Goal: Find contact information

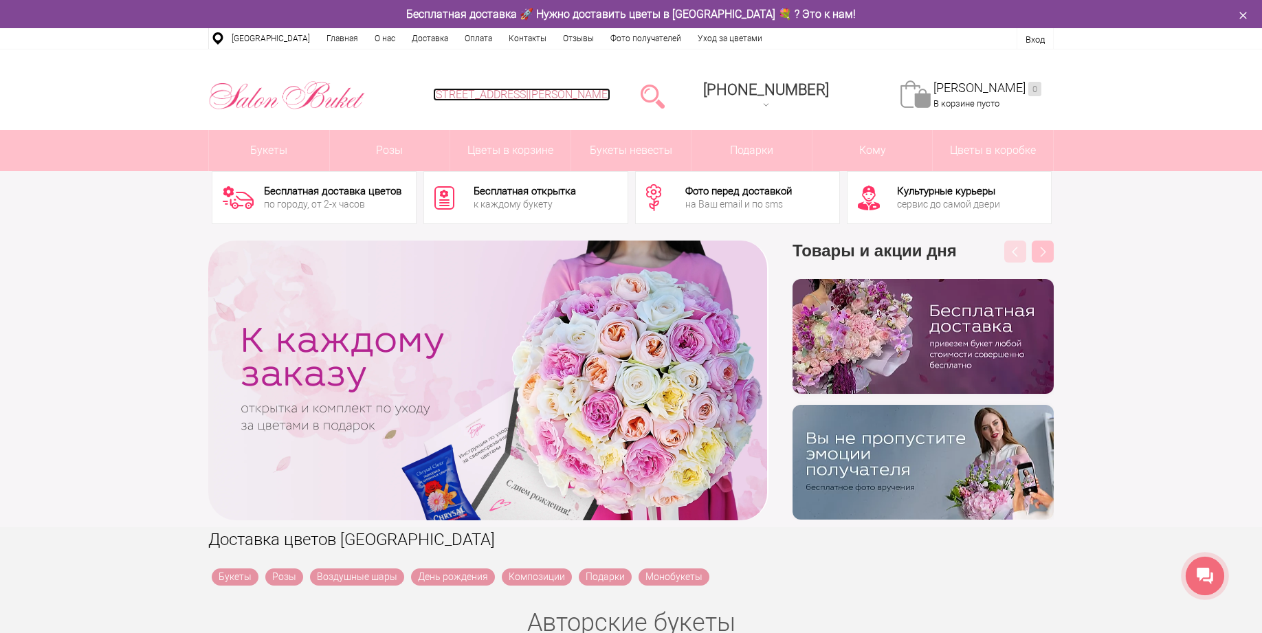
click at [610, 96] on link "[STREET_ADDRESS][PERSON_NAME]" at bounding box center [521, 94] width 177 height 13
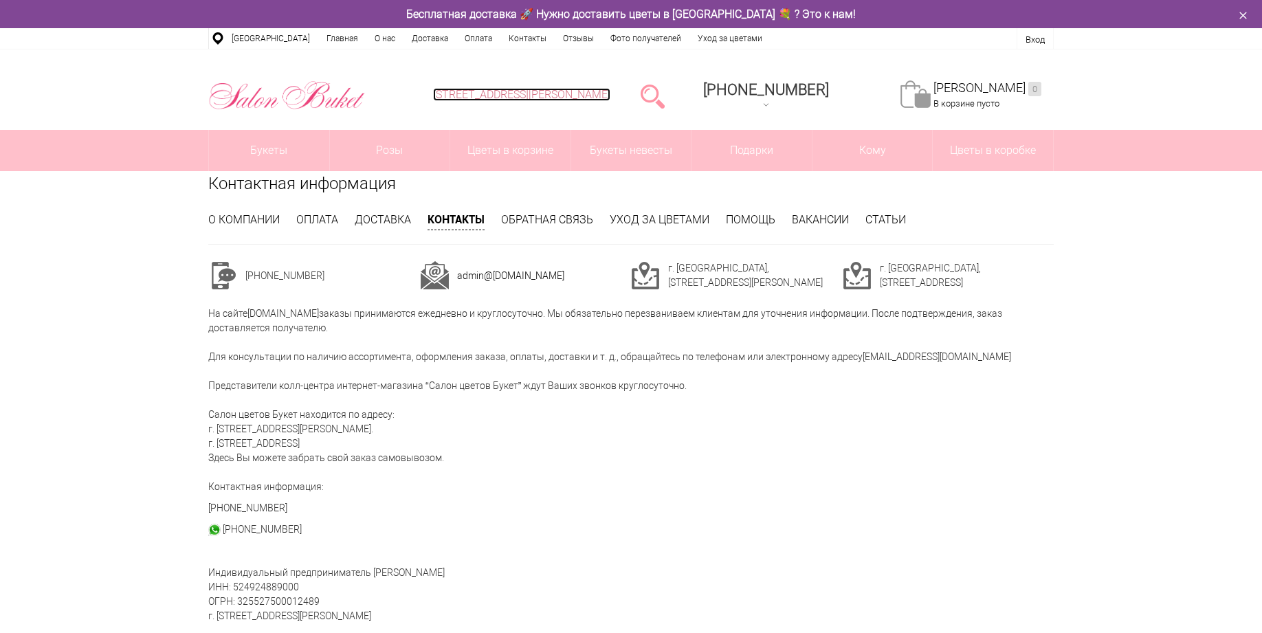
click at [554, 92] on link "[STREET_ADDRESS][PERSON_NAME]" at bounding box center [521, 94] width 177 height 13
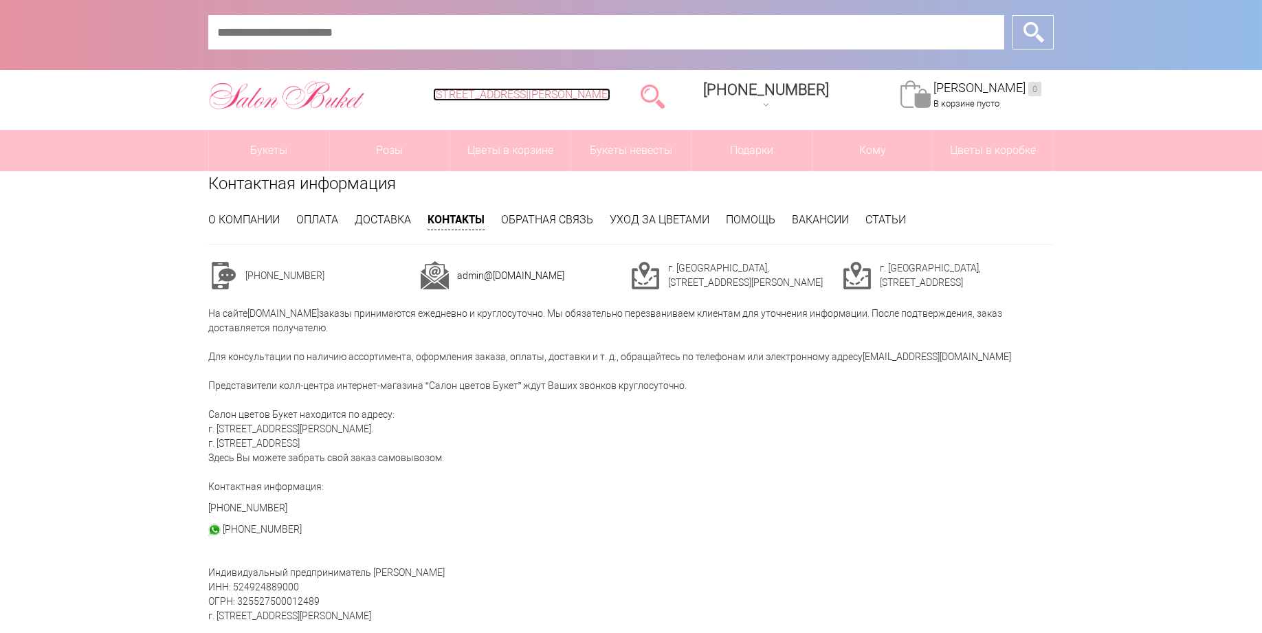
click at [605, 93] on link "[STREET_ADDRESS][PERSON_NAME]" at bounding box center [521, 94] width 177 height 13
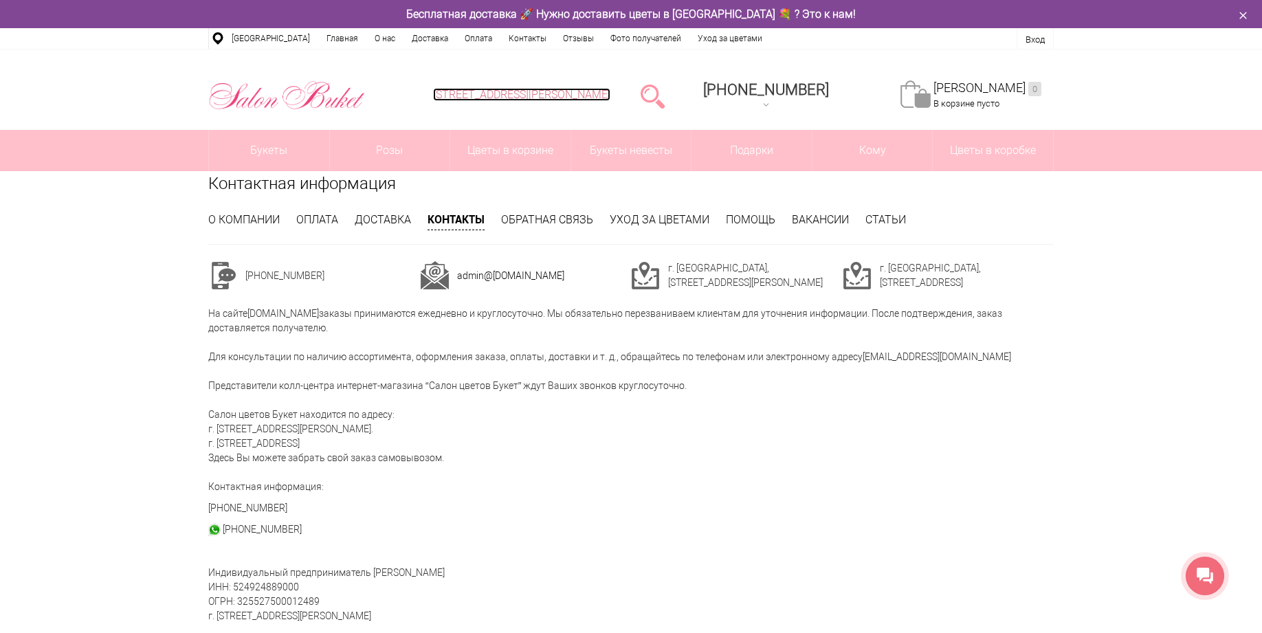
click at [546, 98] on link "[STREET_ADDRESS][PERSON_NAME]" at bounding box center [521, 94] width 177 height 13
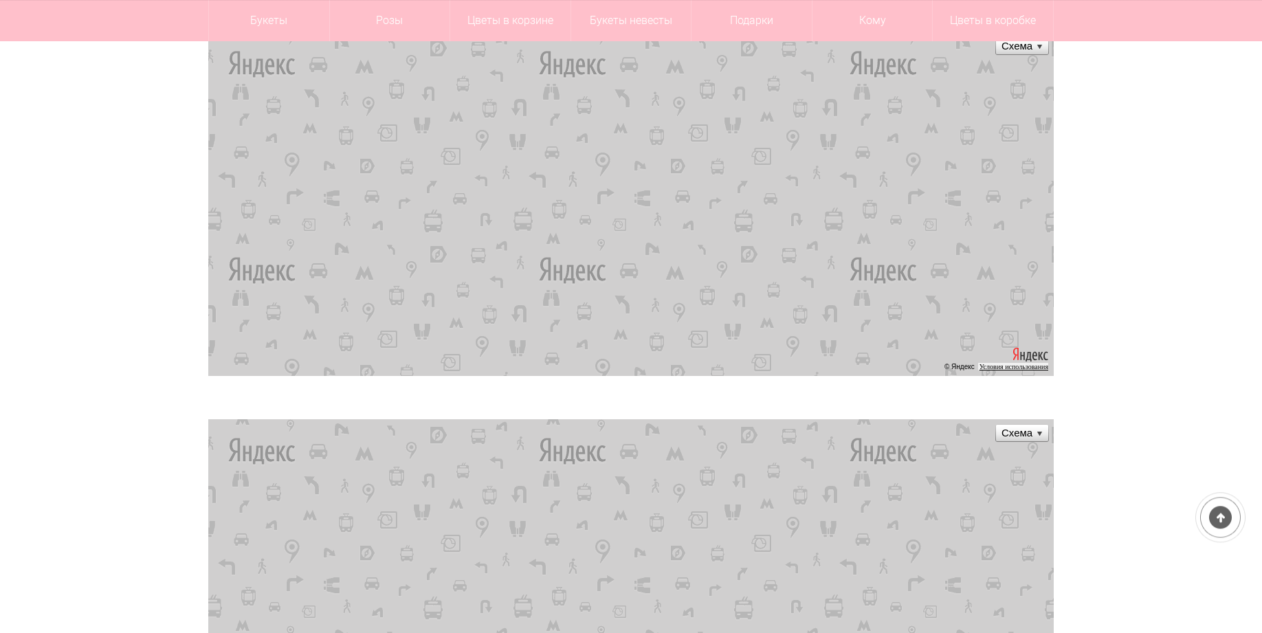
scroll to position [561, 0]
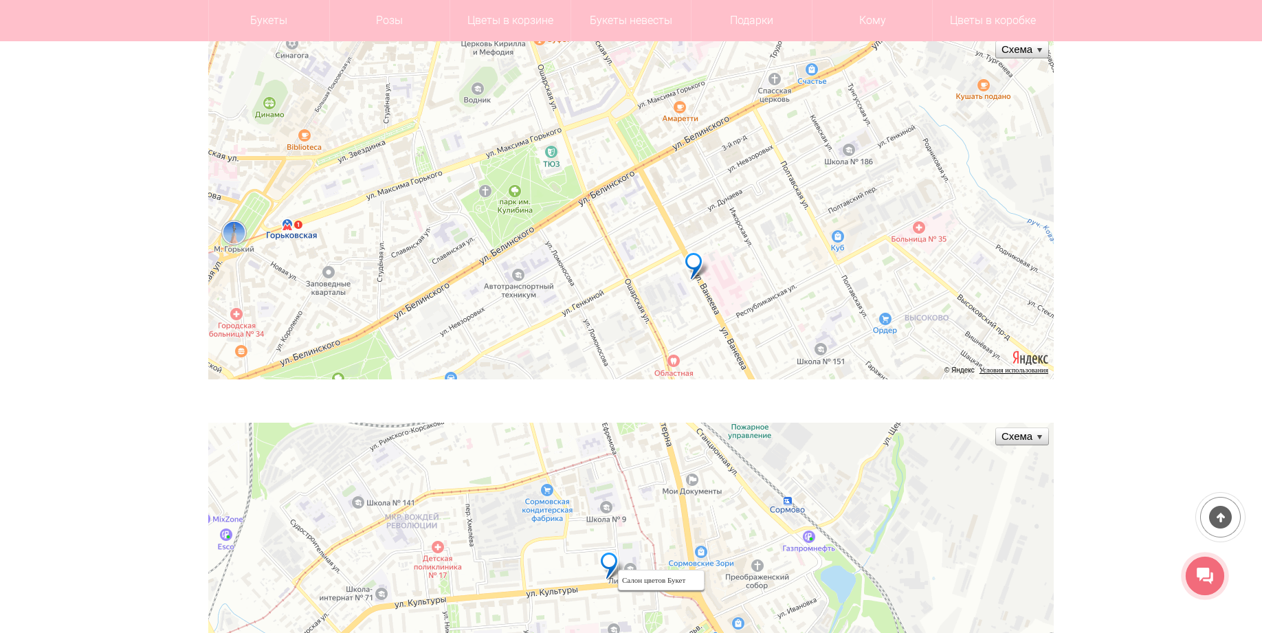
click at [611, 562] on ymaps at bounding box center [609, 561] width 11 height 11
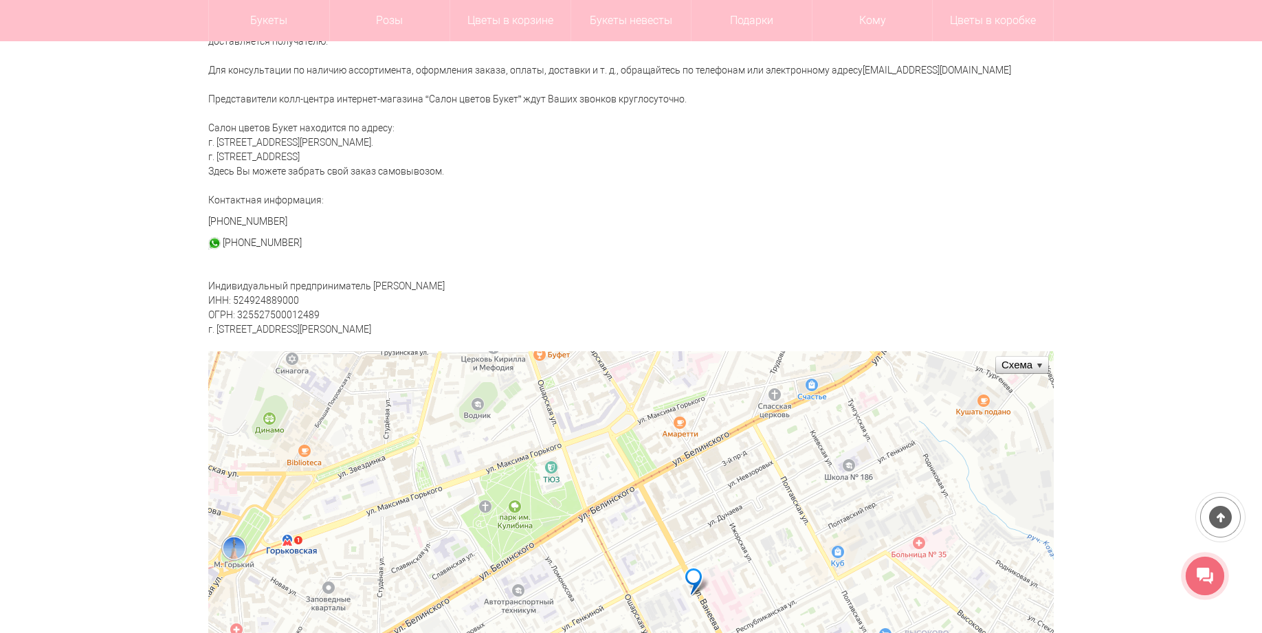
scroll to position [0, 0]
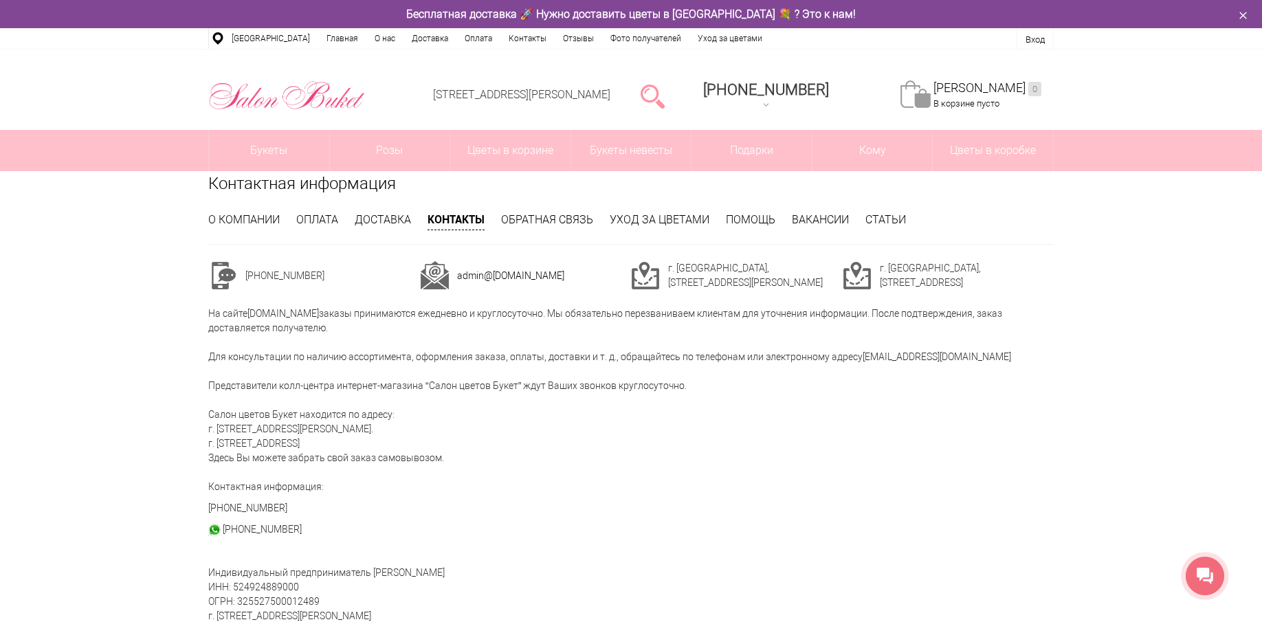
click at [862, 272] on img at bounding box center [857, 275] width 29 height 29
click at [377, 218] on link "Доставка" at bounding box center [383, 219] width 56 height 13
